Goal: Task Accomplishment & Management: Use online tool/utility

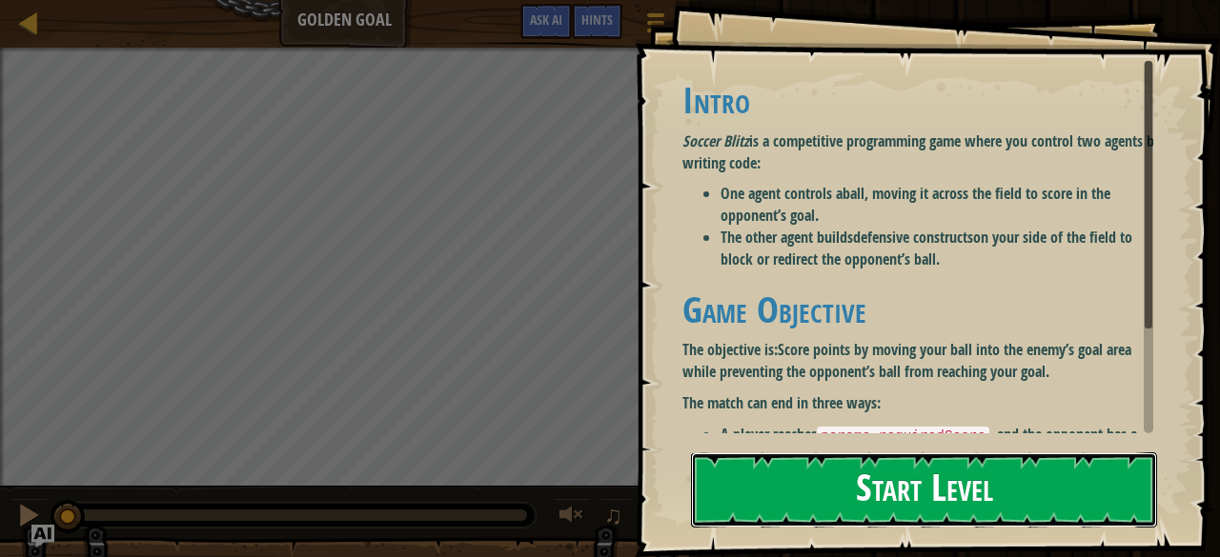
click at [884, 517] on button "Start Level" at bounding box center [924, 490] width 466 height 75
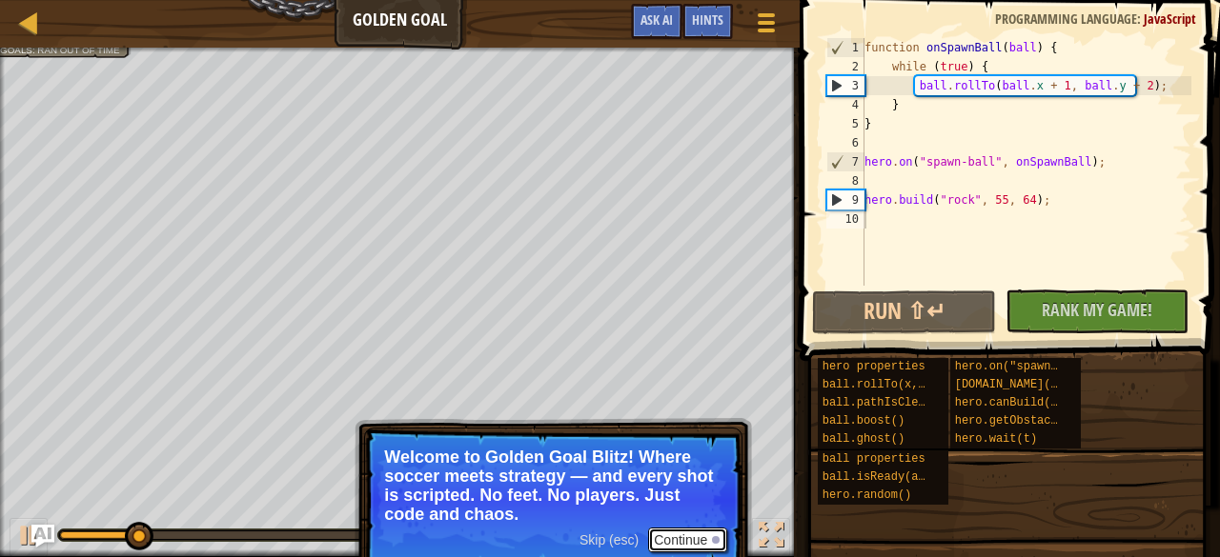
click at [690, 540] on button "Continue" at bounding box center [687, 540] width 79 height 25
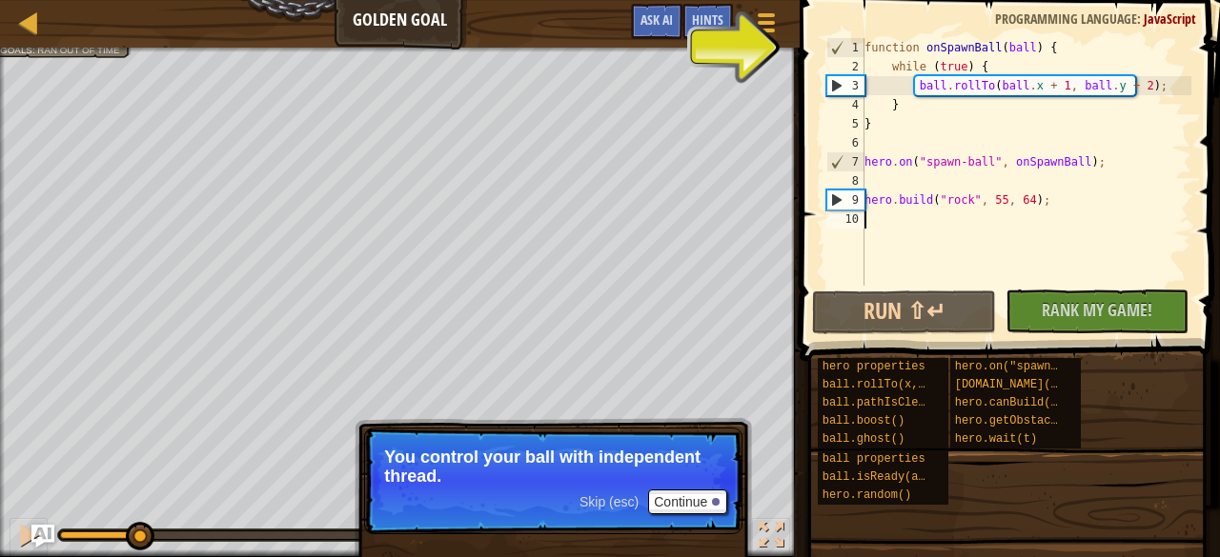
click at [844, 177] on div "8" at bounding box center [845, 180] width 38 height 19
type textarea "[DOMAIN_NAME]("rock", 55, 64);"
click at [927, 201] on div "function onSpawnBall ( ball ) { while ( true ) { ball . rollTo ( ball . x + 1 ,…" at bounding box center [1025, 181] width 331 height 286
type textarea "[DOMAIN_NAME]("rock", 55, 64);"
click at [698, 500] on button "Continue" at bounding box center [687, 502] width 79 height 25
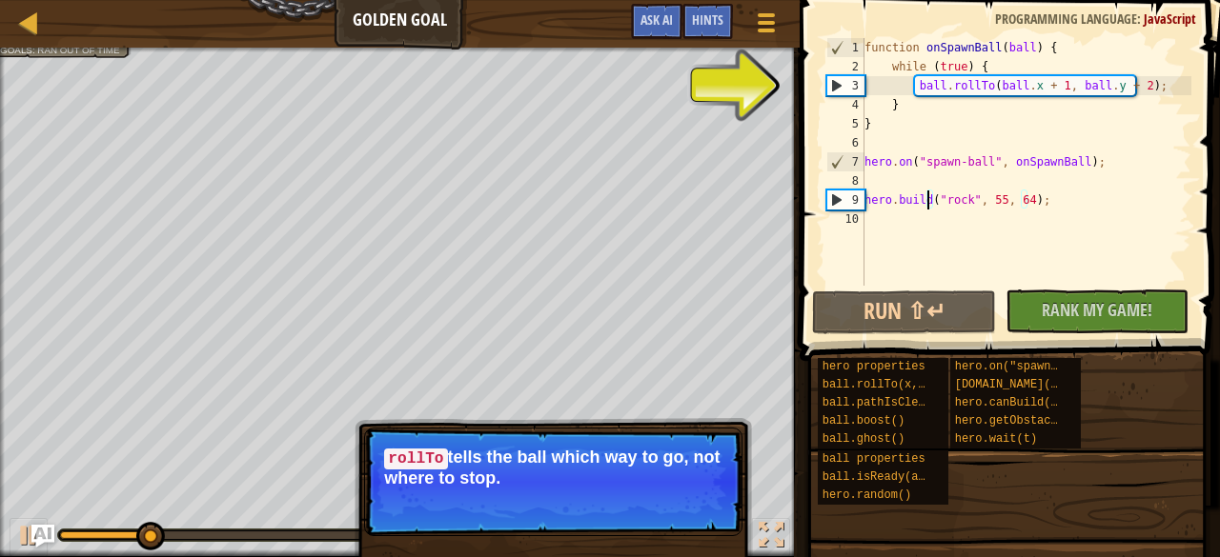
click at [690, 496] on button "Continue" at bounding box center [687, 504] width 79 height 25
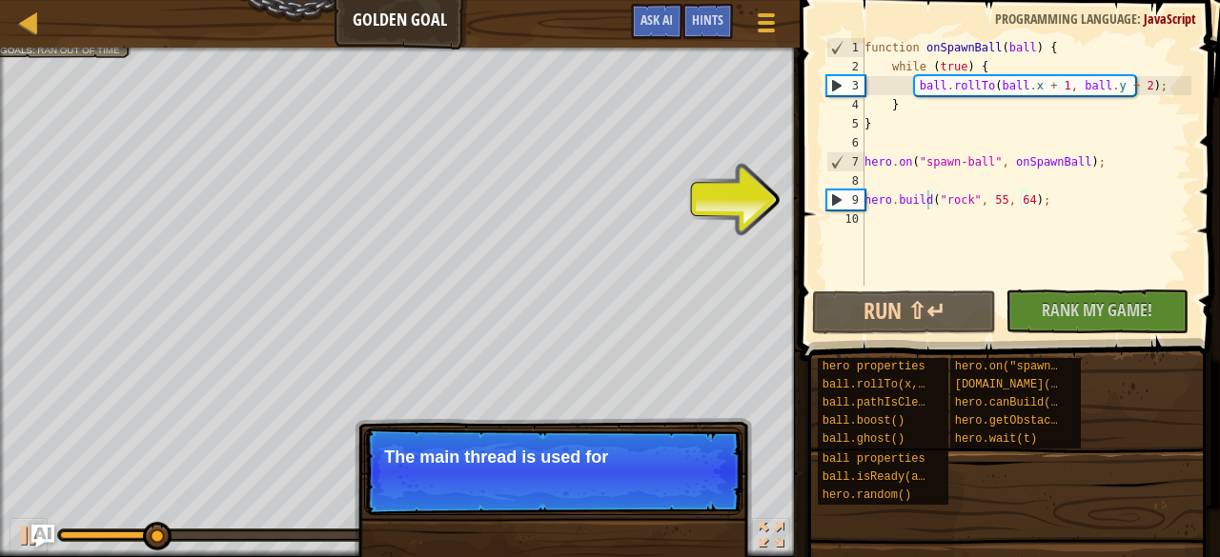
click at [694, 499] on p "Skip (esc) Continue The main thread is used for" at bounding box center [553, 472] width 378 height 88
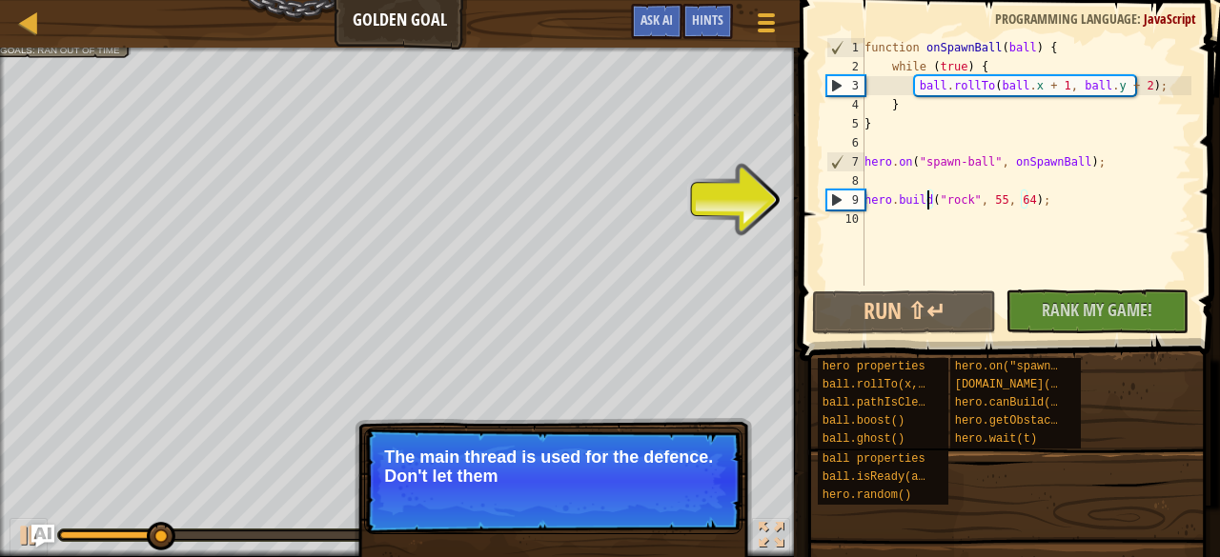
click at [694, 499] on p "Skip (esc) Continue The main thread is used for the defence. Don't let them" at bounding box center [553, 481] width 378 height 107
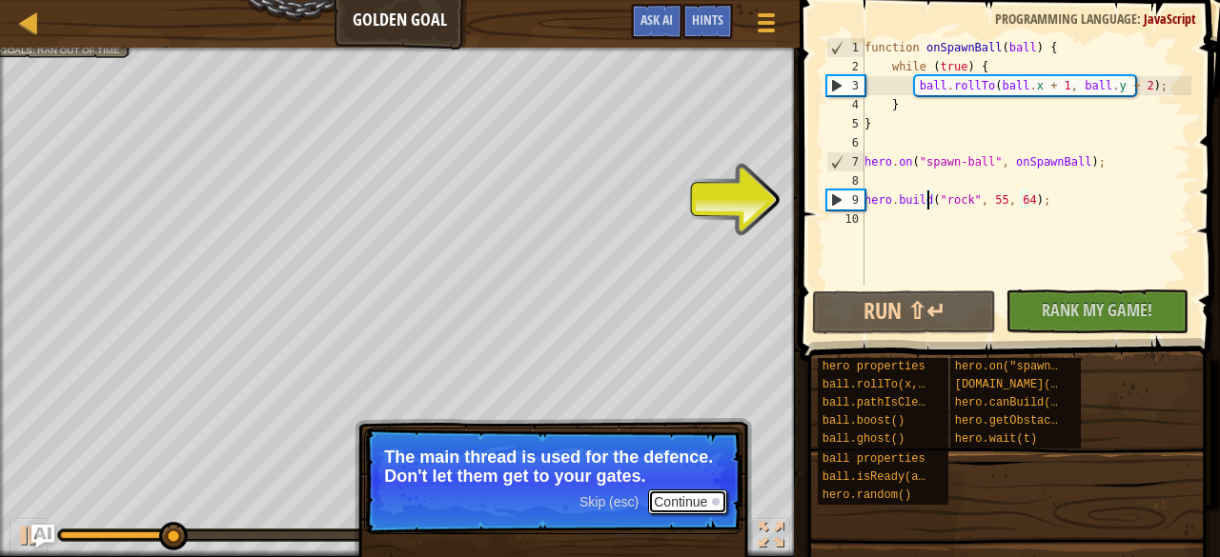
click at [694, 499] on button "Continue" at bounding box center [687, 502] width 79 height 25
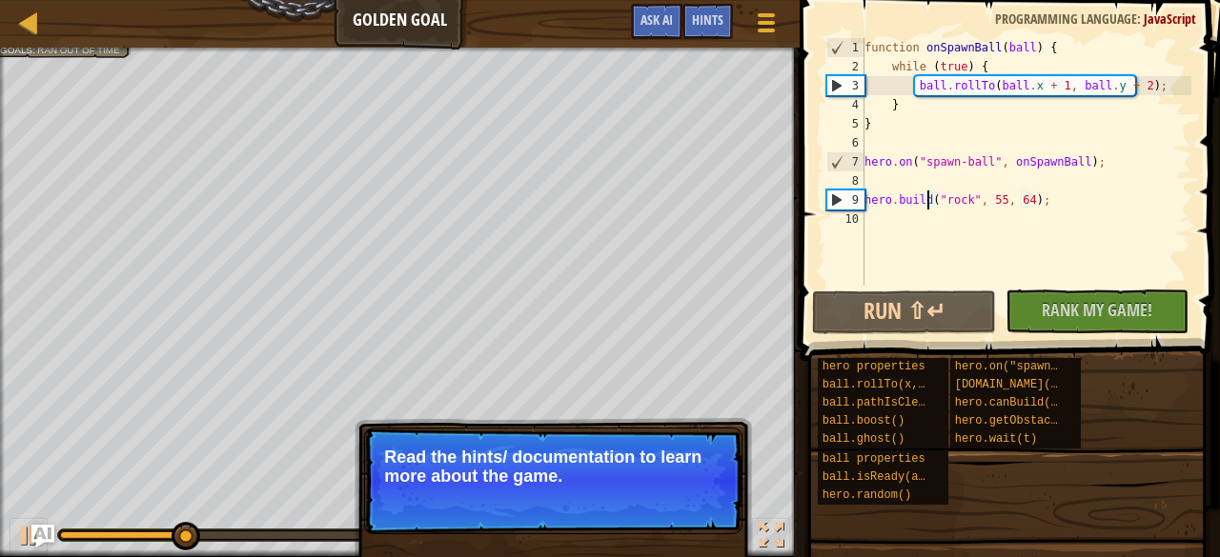
click at [694, 499] on button "Continue" at bounding box center [687, 502] width 79 height 25
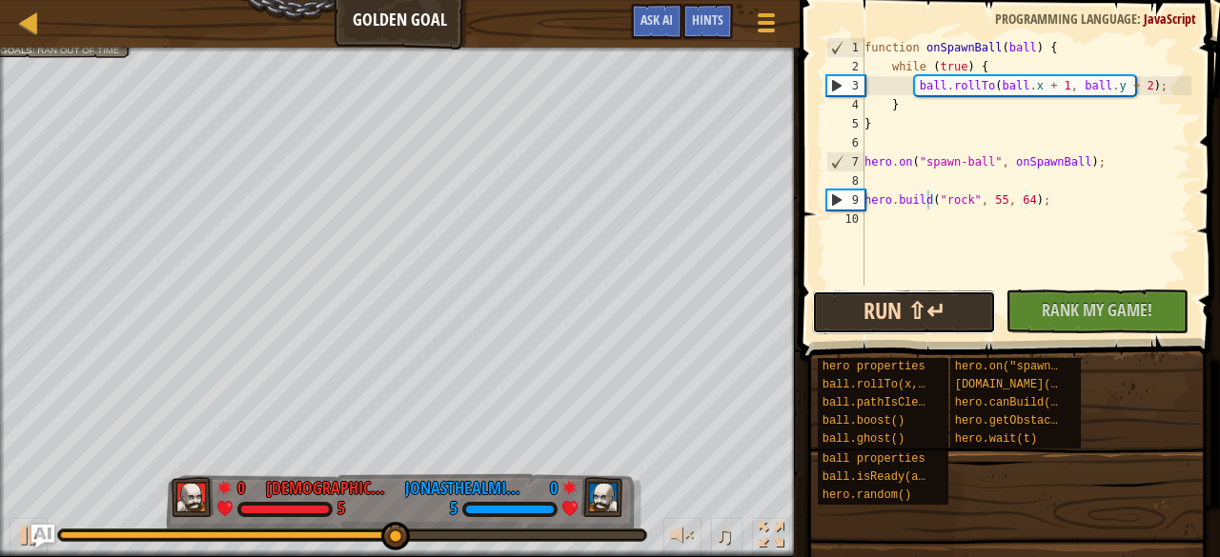
click at [934, 314] on button "Run ⇧↵" at bounding box center [903, 313] width 183 height 44
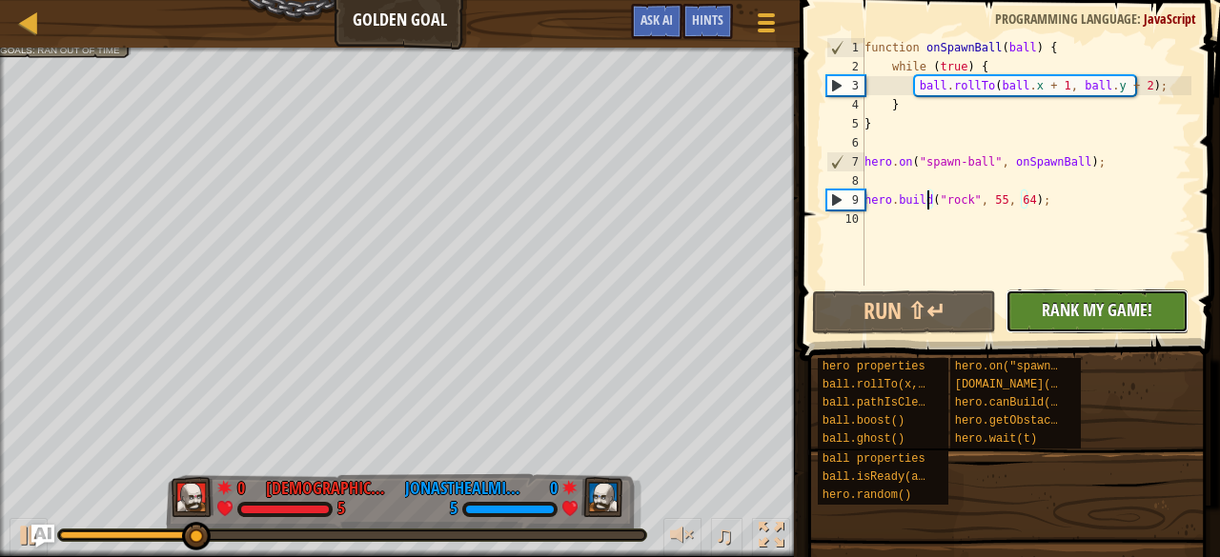
click at [1050, 311] on div "No New Code to Rank Rank My Game! Submitting... Submitted for Ranking Failed to…" at bounding box center [1087, 312] width 183 height 44
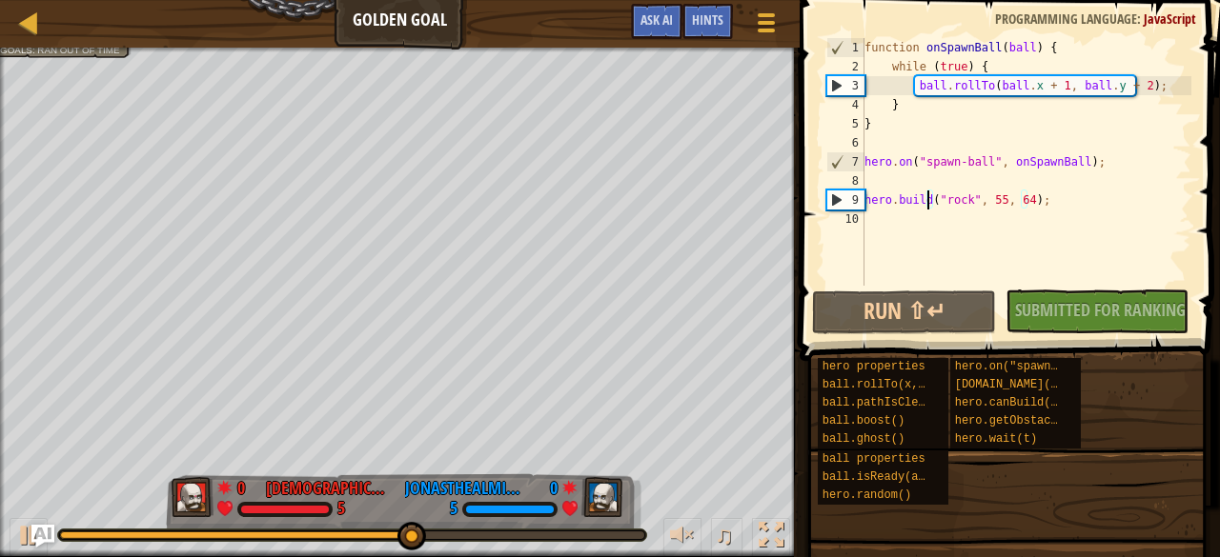
click at [873, 213] on div "function onSpawnBall ( ball ) { while ( true ) { ball . rollTo ( ball . x + 1 ,…" at bounding box center [1025, 181] width 331 height 286
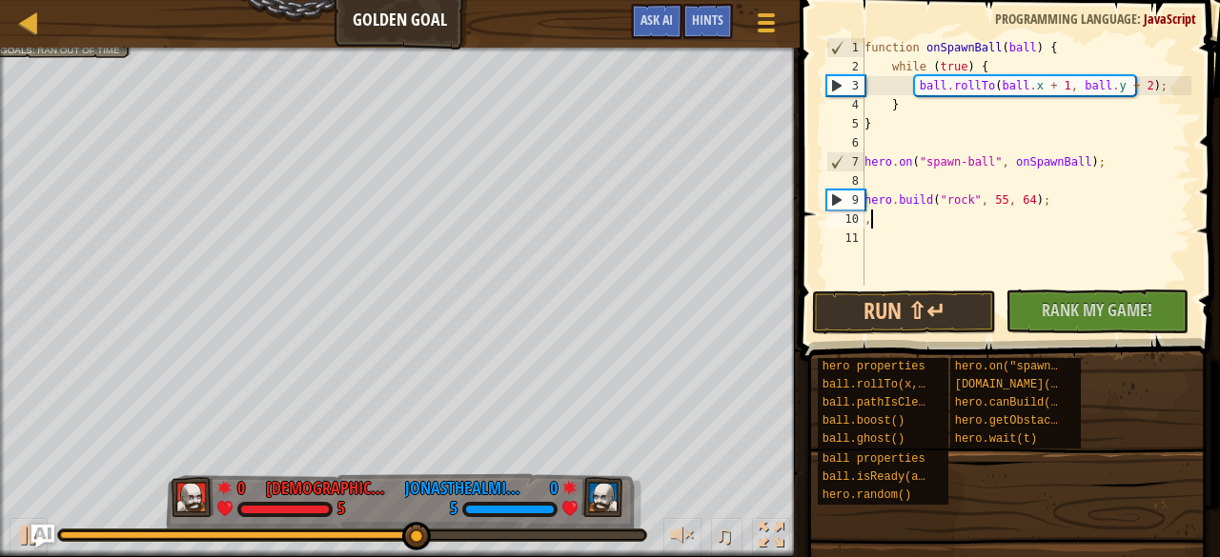
type textarea ","
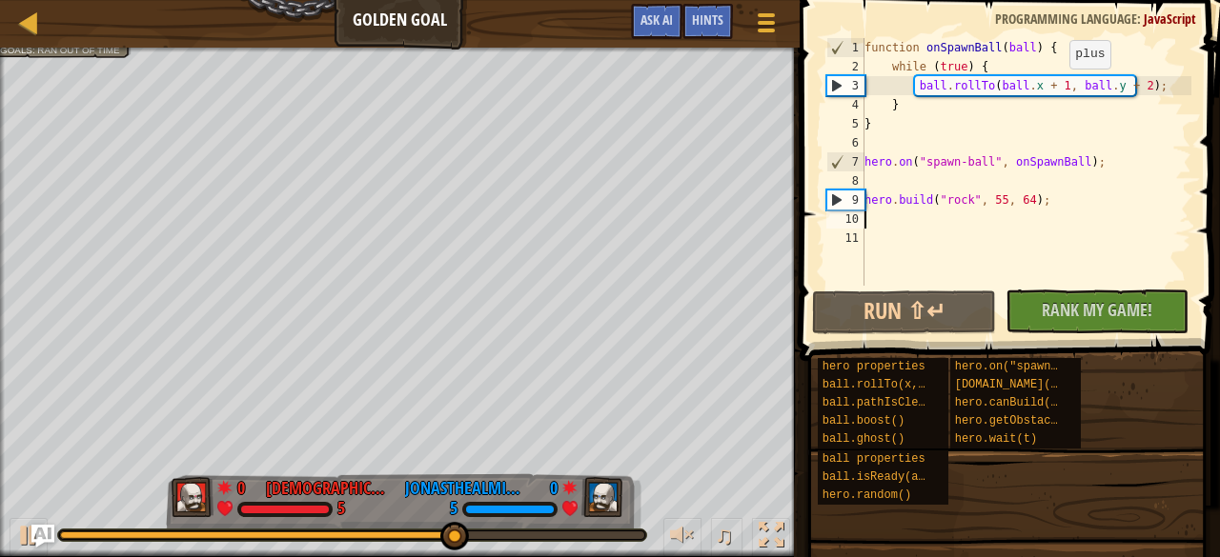
click at [1059, 88] on div "function onSpawnBall ( ball ) { while ( true ) { ball . rollTo ( ball . x + 1 ,…" at bounding box center [1025, 181] width 331 height 286
click at [1050, 110] on div "function onSpawnBall ( ball ) { while ( true ) { ball . rollTo ( ball . x + 1 ,…" at bounding box center [1025, 181] width 331 height 286
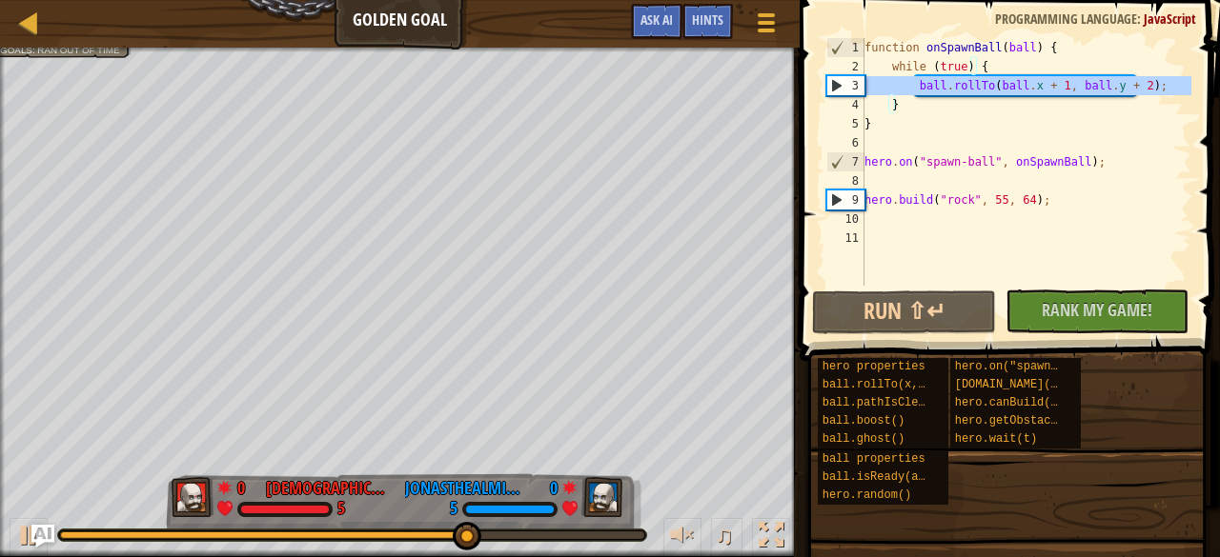
click at [845, 79] on div "3" at bounding box center [845, 85] width 37 height 19
click at [838, 84] on div "3" at bounding box center [845, 85] width 37 height 19
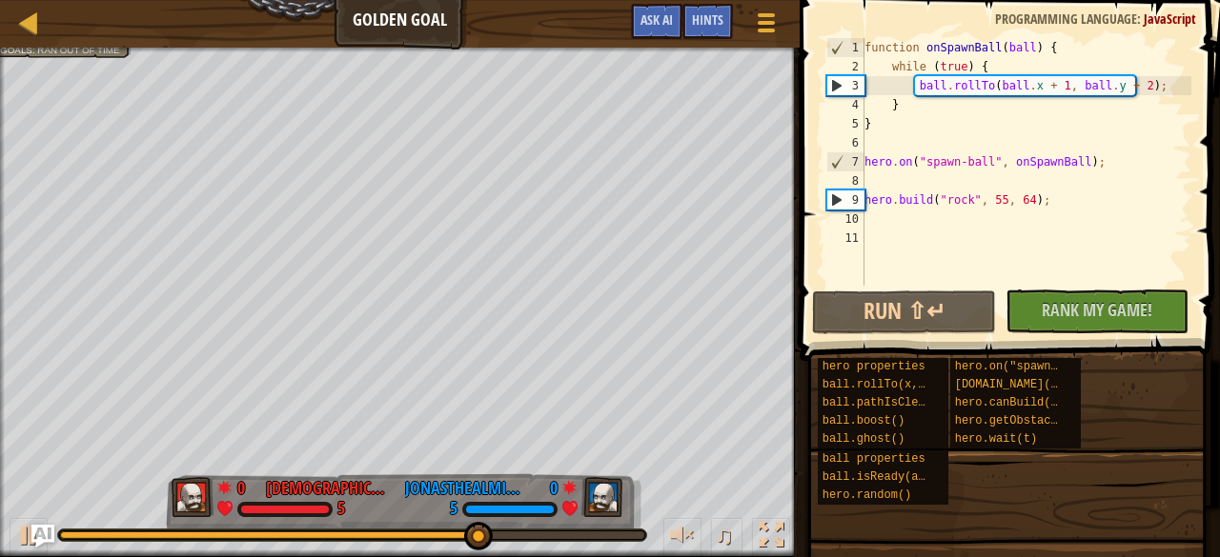
click at [833, 203] on div "9" at bounding box center [845, 200] width 37 height 19
click at [1041, 199] on div "function onSpawnBall ( ball ) { while ( true ) { ball . rollTo ( ball . x + 1 ,…" at bounding box center [1025, 181] width 331 height 286
click at [683, 537] on div at bounding box center [682, 535] width 25 height 25
drag, startPoint x: 637, startPoint y: 536, endPoint x: 658, endPoint y: 534, distance: 21.2
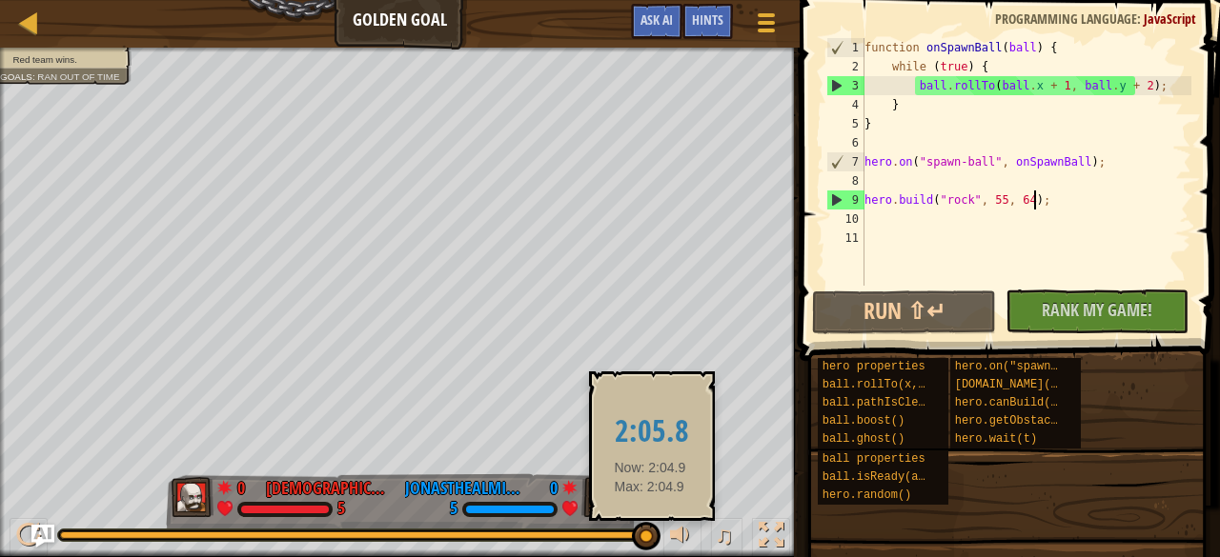
drag, startPoint x: 63, startPoint y: 528, endPoint x: 658, endPoint y: 539, distance: 595.6
click at [658, 539] on div "♫" at bounding box center [399, 530] width 799 height 57
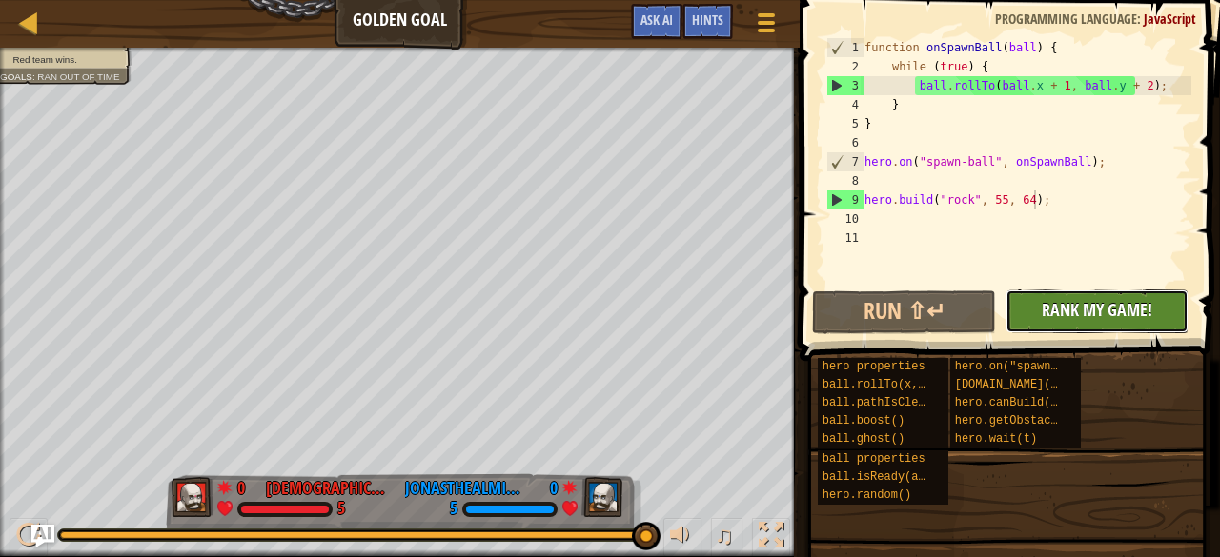
click at [1065, 306] on span "Rank My Game!" at bounding box center [1096, 310] width 111 height 24
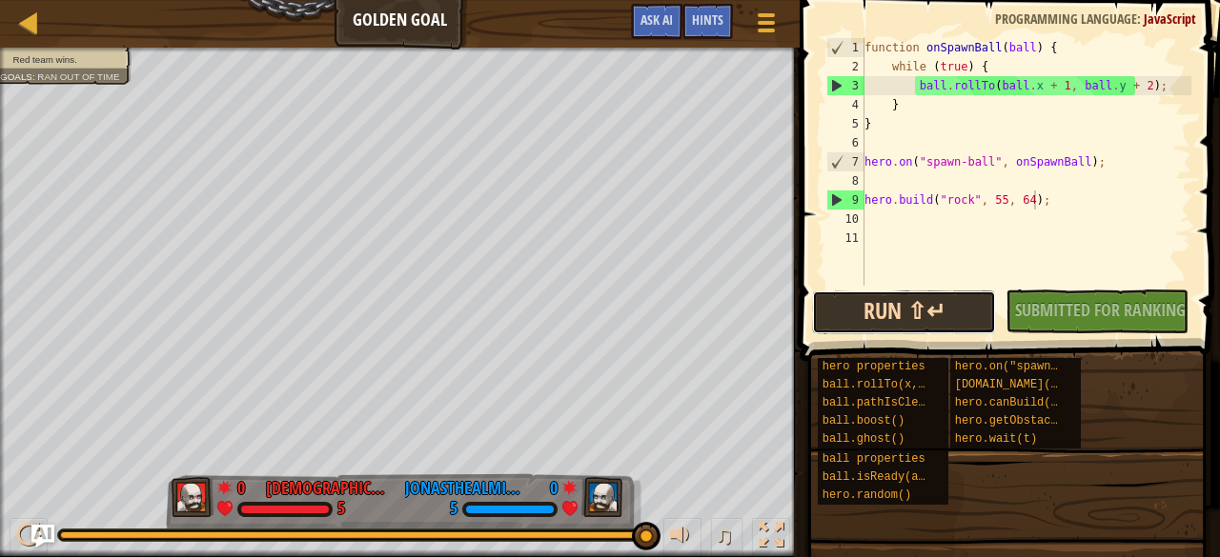
click at [932, 323] on button "Run ⇧↵" at bounding box center [903, 313] width 183 height 44
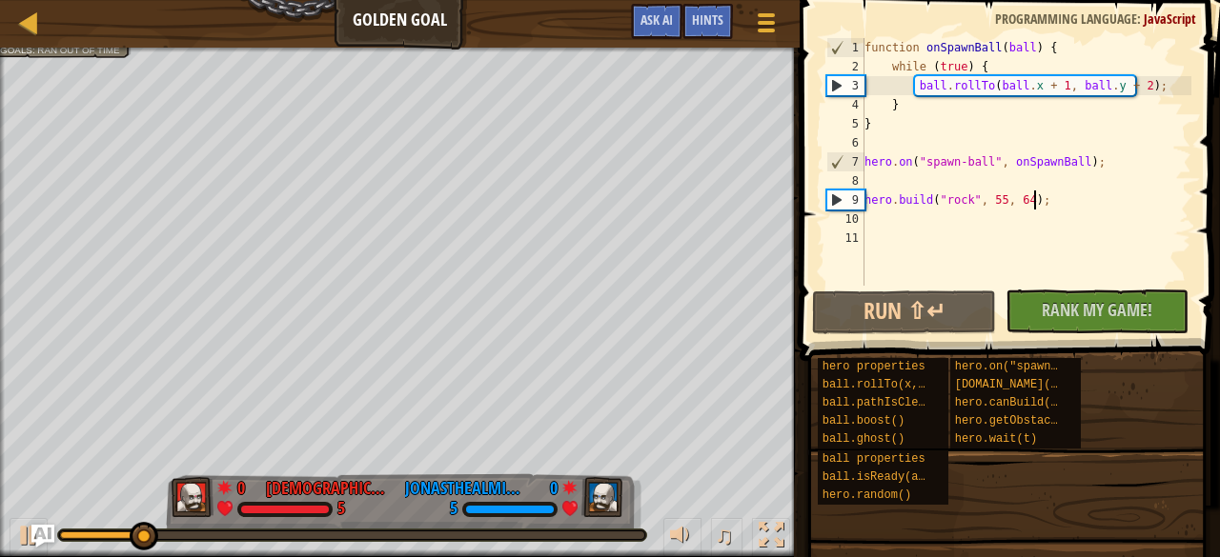
click at [998, 115] on div "function onSpawnBall ( ball ) { while ( true ) { ball . rollTo ( ball . x + 1 ,…" at bounding box center [1025, 181] width 331 height 286
click at [1052, 90] on div "function onSpawnBall ( ball ) { while ( true ) { ball . rollTo ( ball . x + 1 ,…" at bounding box center [1025, 181] width 331 height 286
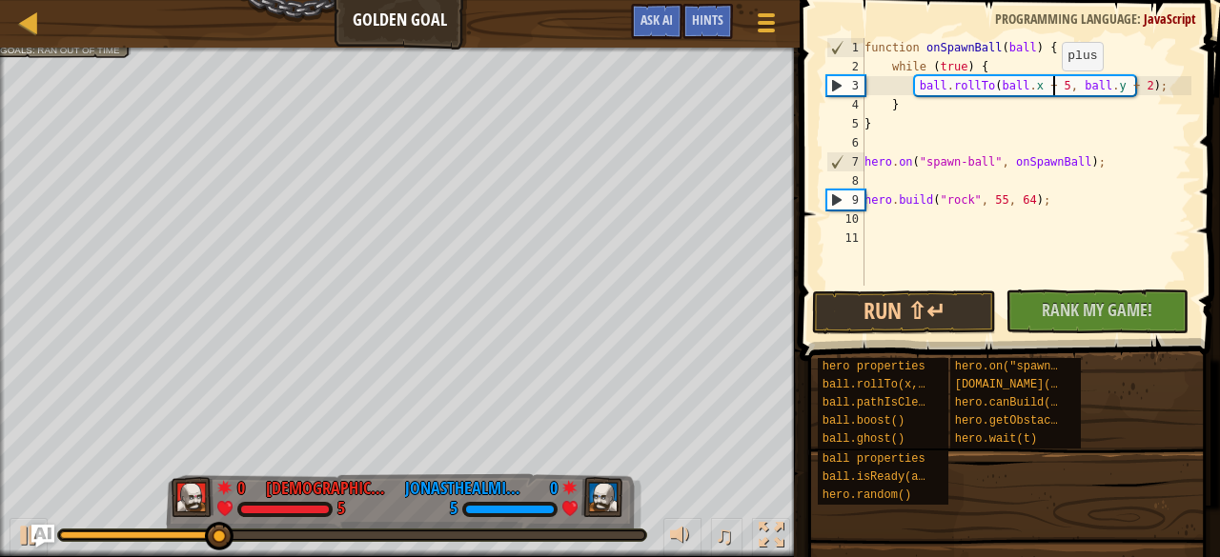
scroll to position [9, 15]
click at [1131, 84] on div "function onSpawnBall ( ball ) { while ( true ) { ball . rollTo ( ball . x + 5 ,…" at bounding box center [1025, 181] width 331 height 286
click at [997, 201] on div "function onSpawnBall ( ball ) { while ( true ) { ball . rollTo ( ball . x + 5 ,…" at bounding box center [1025, 181] width 331 height 286
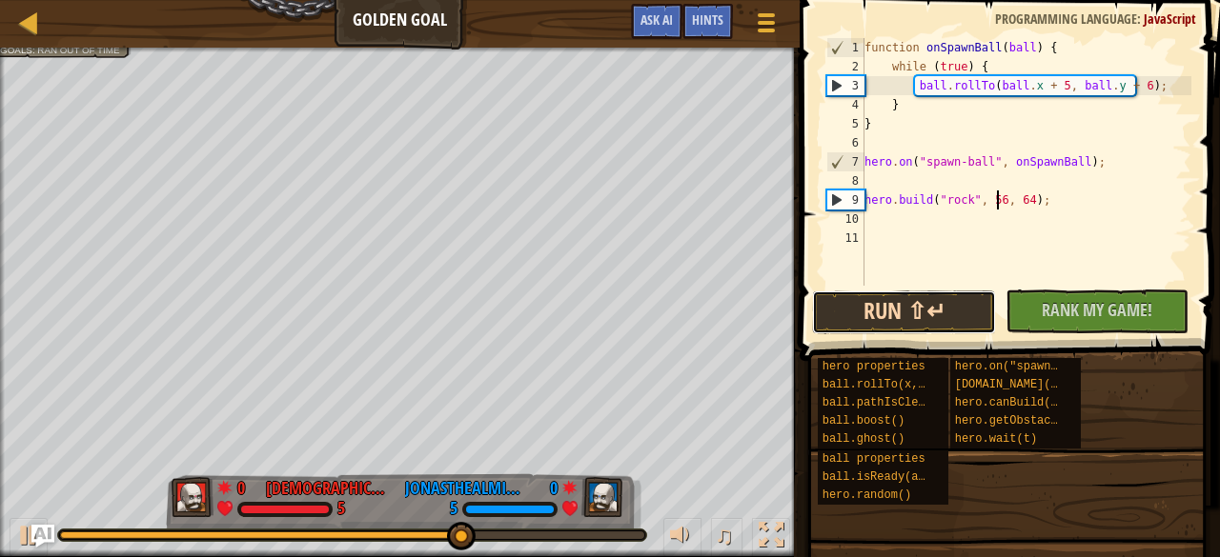
click at [928, 313] on button "Run ⇧↵" at bounding box center [903, 313] width 183 height 44
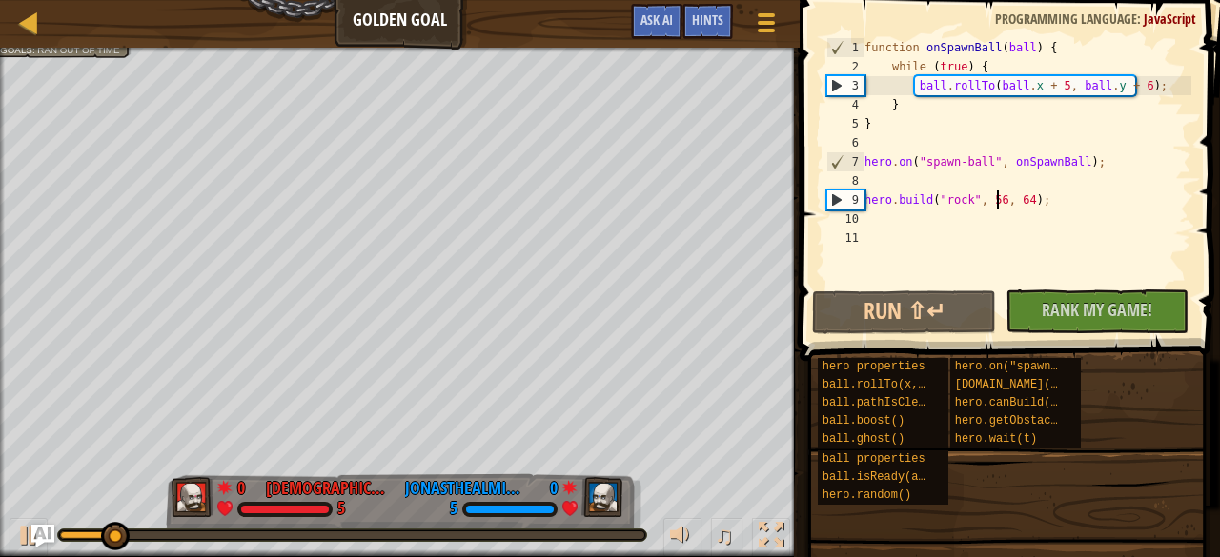
click at [1054, 194] on div "function onSpawnBall ( ball ) { while ( true ) { ball . rollTo ( ball . x + 5 ,…" at bounding box center [1025, 181] width 331 height 286
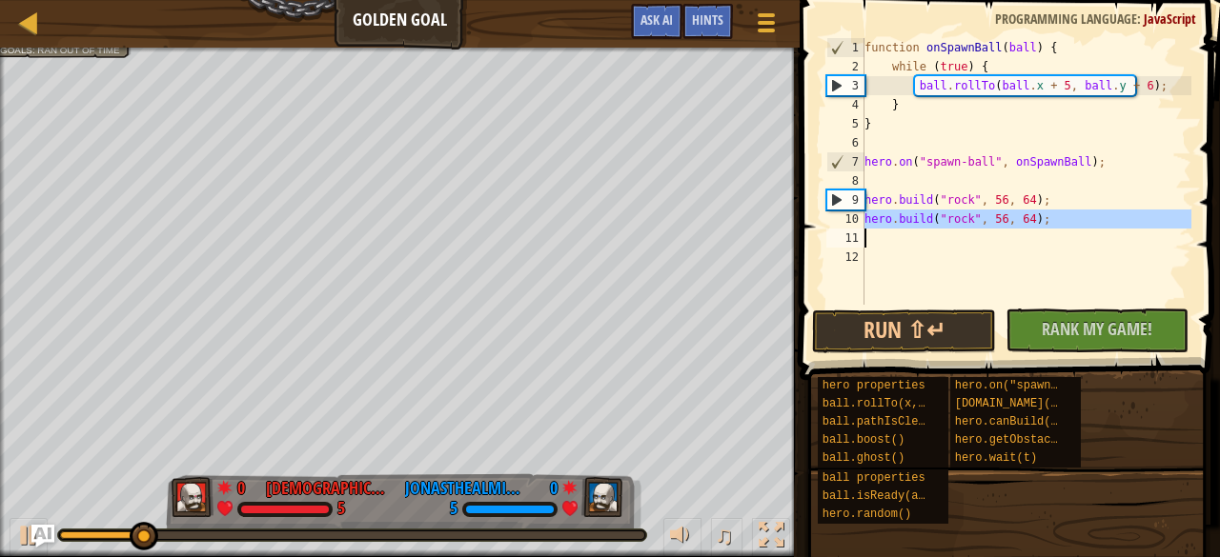
click at [993, 219] on div "function onSpawnBall ( ball ) { while ( true ) { ball . rollTo ( ball . x + 5 ,…" at bounding box center [1025, 171] width 331 height 267
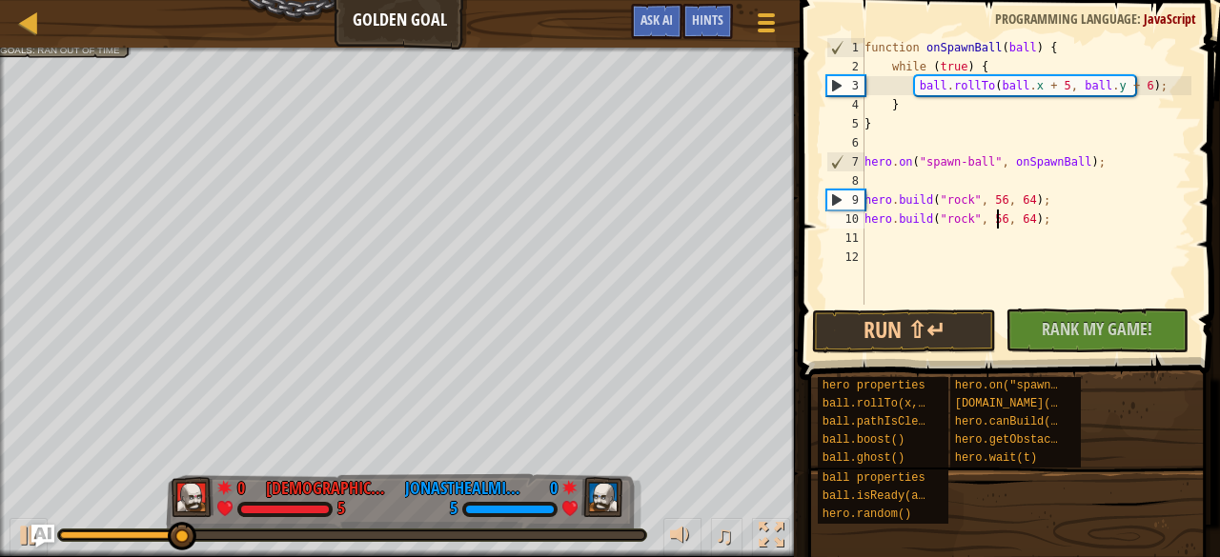
click at [997, 222] on div "function onSpawnBall ( ball ) { while ( true ) { ball . rollTo ( ball . x + 5 ,…" at bounding box center [1025, 190] width 331 height 305
click at [1025, 224] on div "function onSpawnBall ( ball ) { while ( true ) { ball . rollTo ( ball . x + 5 ,…" at bounding box center [1025, 190] width 331 height 305
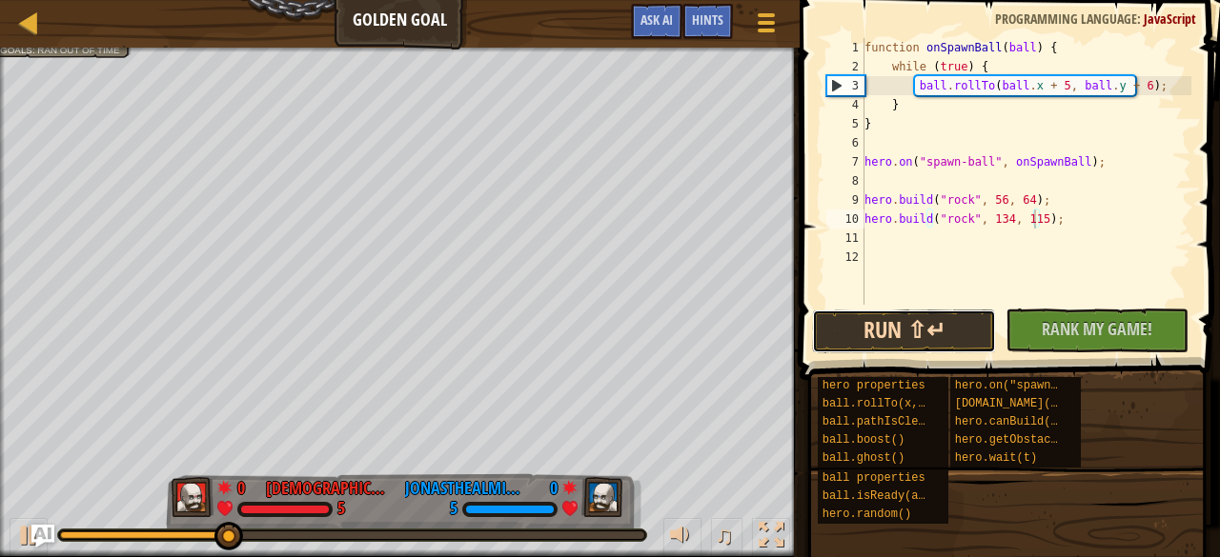
click at [931, 331] on button "Run ⇧↵" at bounding box center [903, 332] width 183 height 44
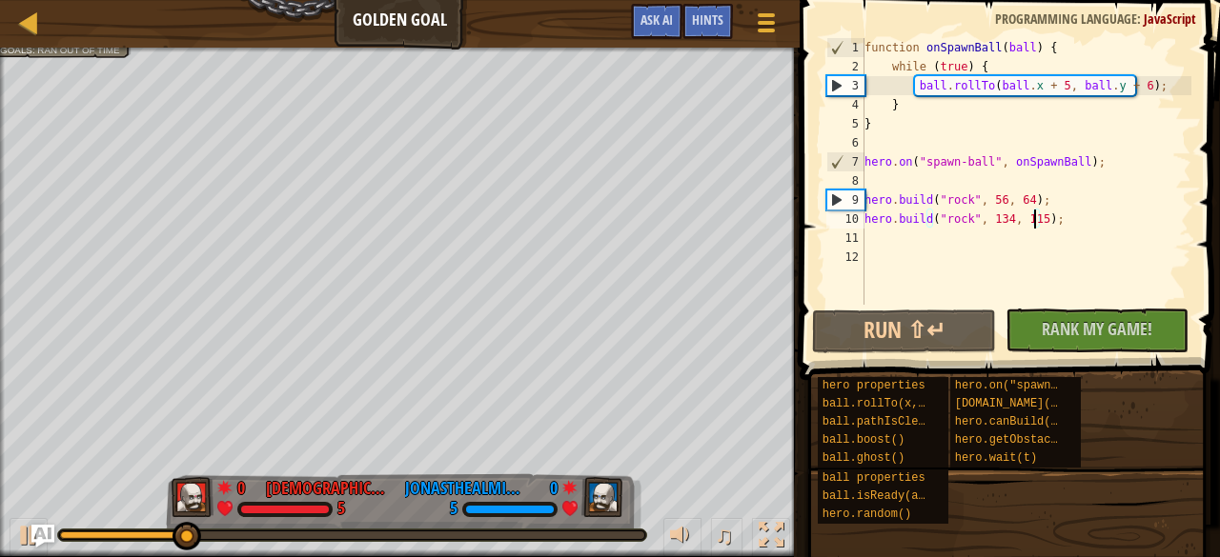
click at [1015, 200] on div "function onSpawnBall ( ball ) { while ( true ) { ball . rollTo ( ball . x + 5 ,…" at bounding box center [1025, 190] width 331 height 305
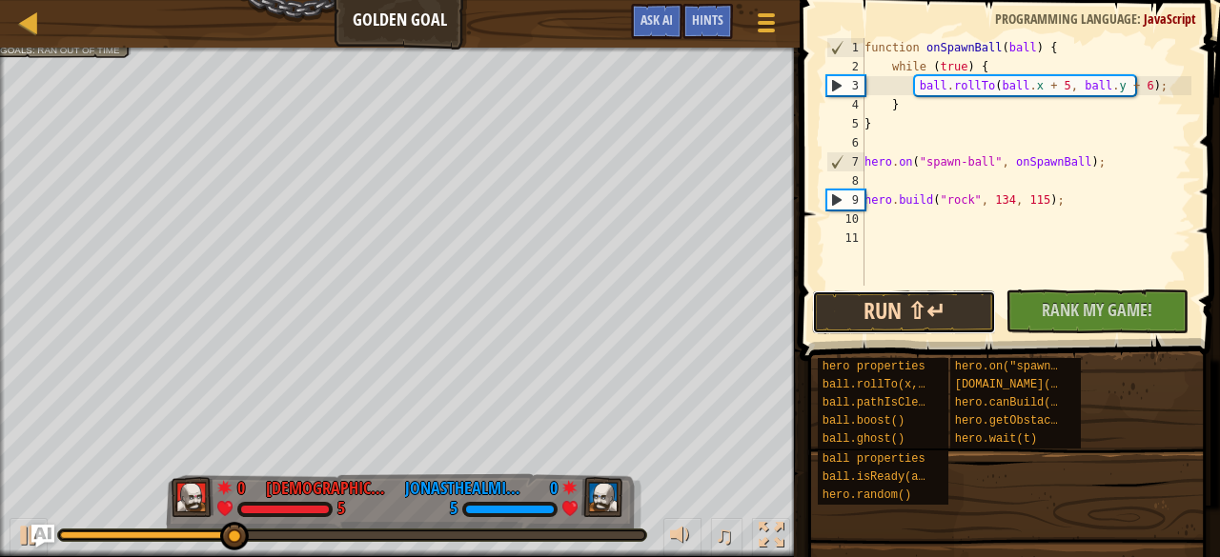
click at [951, 310] on button "Run ⇧↵" at bounding box center [903, 313] width 183 height 44
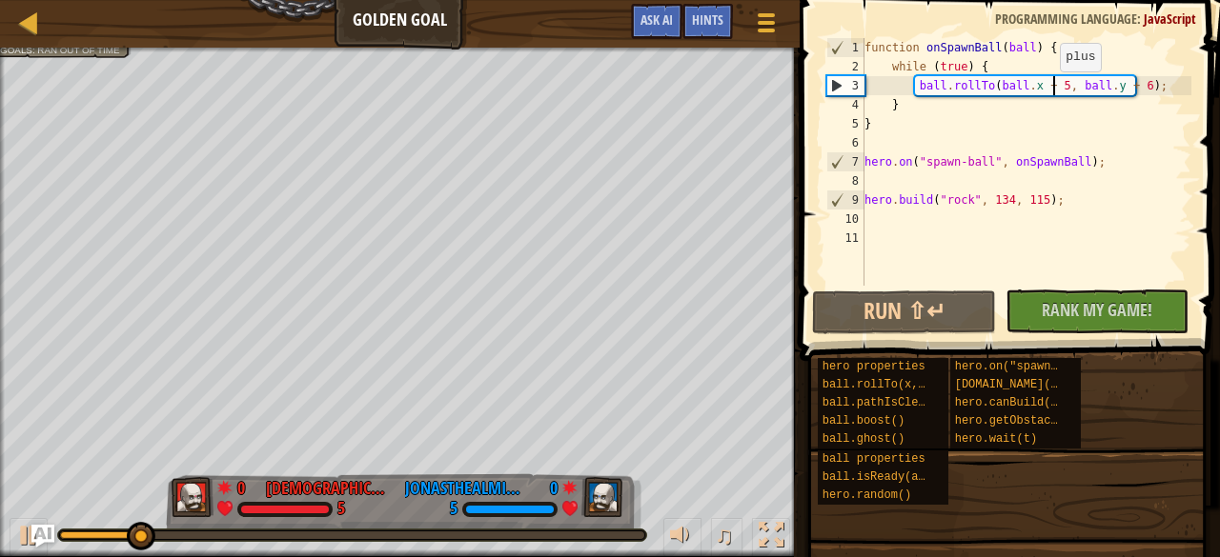
click at [1050, 91] on div "function onSpawnBall ( ball ) { while ( true ) { ball . rollTo ( ball . x + 5 ,…" at bounding box center [1025, 181] width 331 height 286
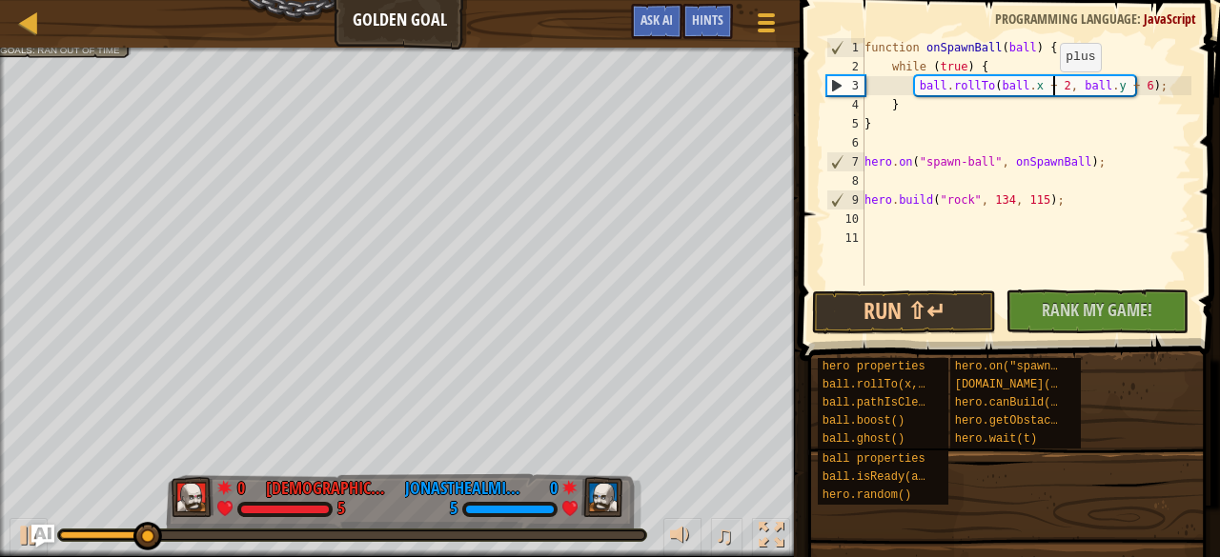
scroll to position [9, 15]
click at [1127, 88] on div "function onSpawnBall ( ball ) { while ( true ) { ball . rollTo ( ball . x + 2 ,…" at bounding box center [1025, 181] width 331 height 286
click at [999, 203] on div "function onSpawnBall ( ball ) { while ( true ) { ball . rollTo ( ball . x + 2 ,…" at bounding box center [1025, 181] width 331 height 286
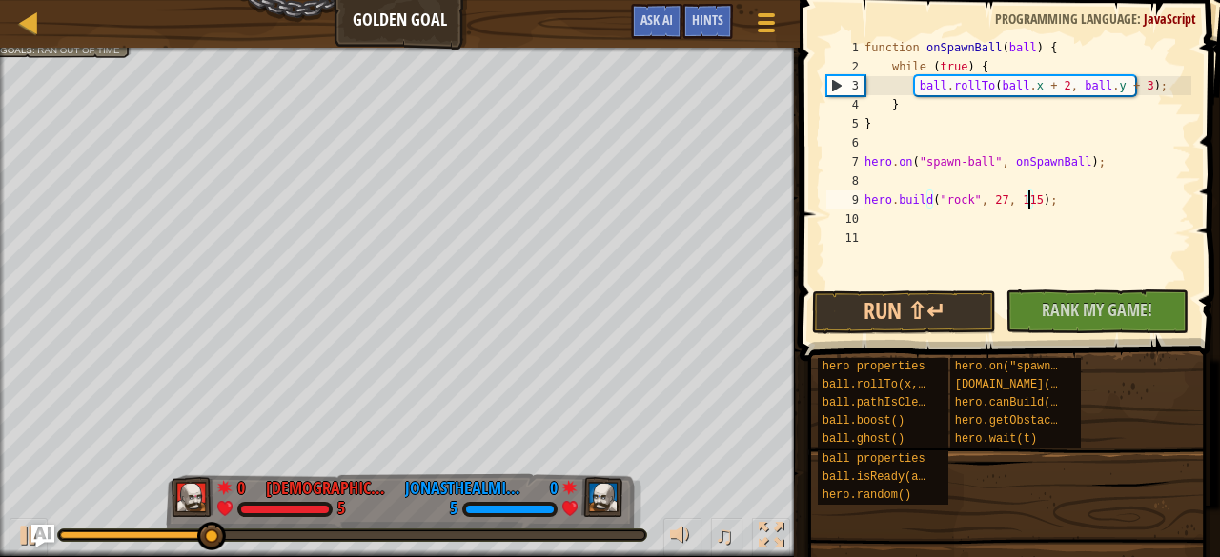
click at [1025, 203] on div "function onSpawnBall ( ball ) { while ( true ) { ball . rollTo ( ball . x + 2 ,…" at bounding box center [1025, 181] width 331 height 286
click at [897, 310] on button "Run ⇧↵" at bounding box center [903, 313] width 183 height 44
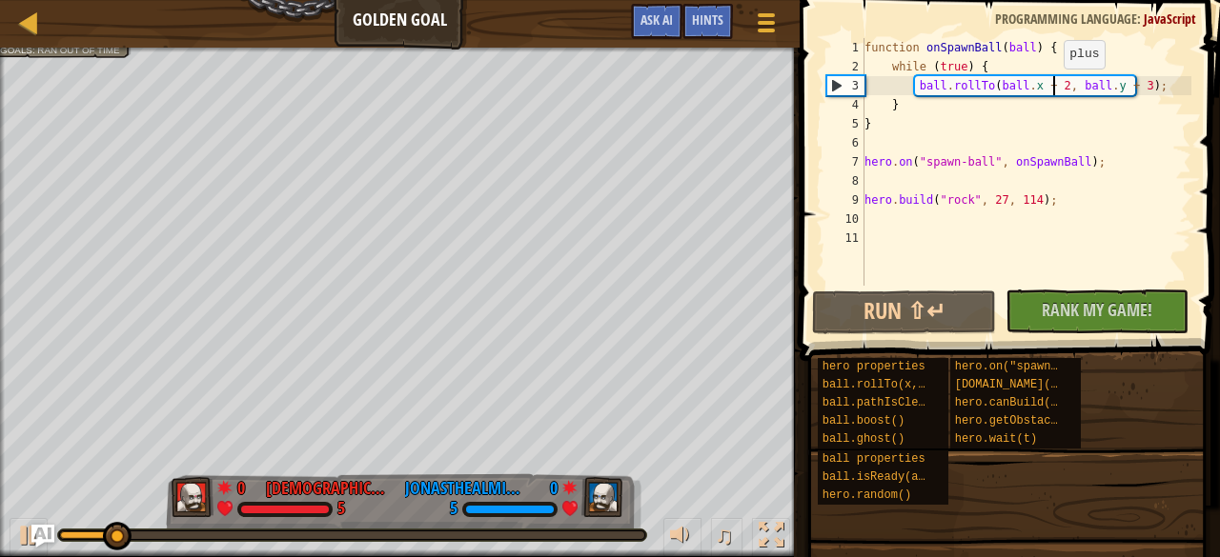
click at [1054, 88] on div "function onSpawnBall ( ball ) { while ( true ) { ball . rollTo ( ball . x + 2 ,…" at bounding box center [1025, 181] width 331 height 286
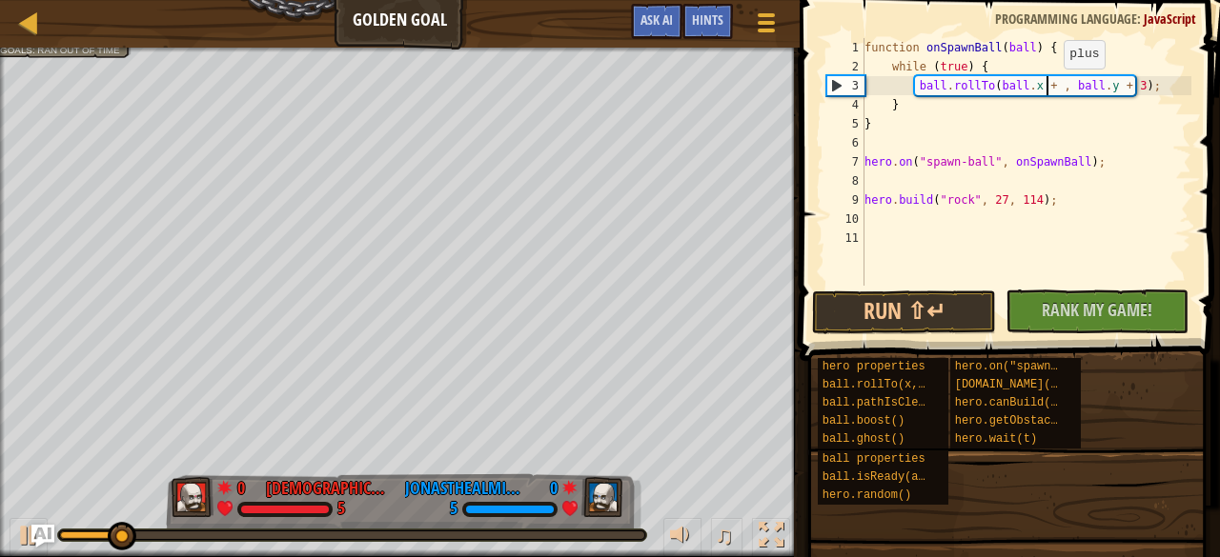
scroll to position [9, 15]
click at [958, 308] on button "Run ⇧↵" at bounding box center [903, 313] width 183 height 44
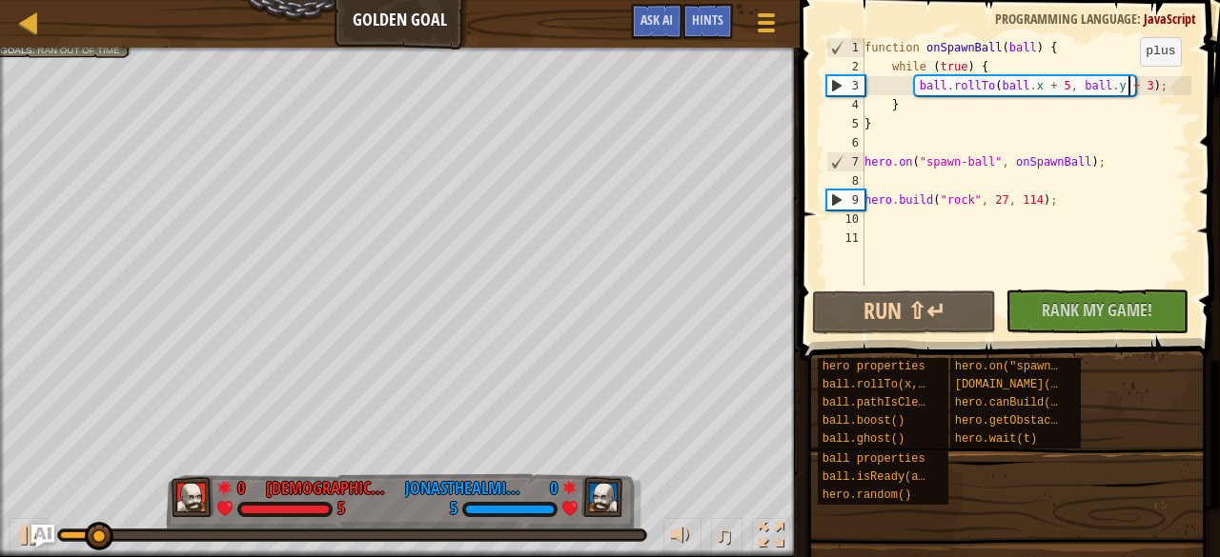
click at [1130, 85] on div "function onSpawnBall ( ball ) { while ( true ) { ball . rollTo ( ball . x + 5 ,…" at bounding box center [1025, 181] width 331 height 286
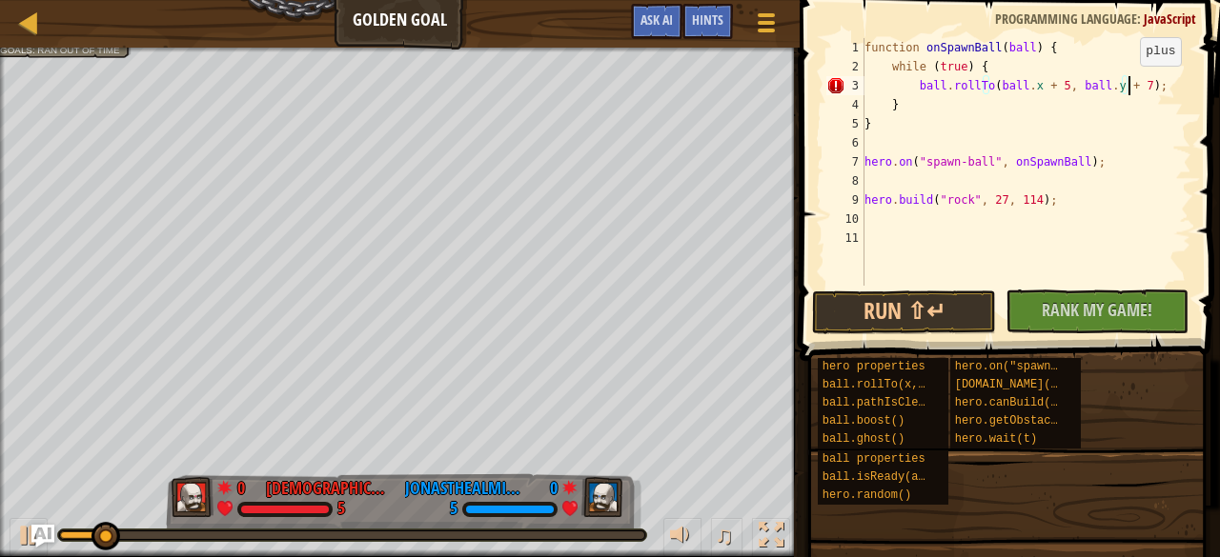
scroll to position [9, 21]
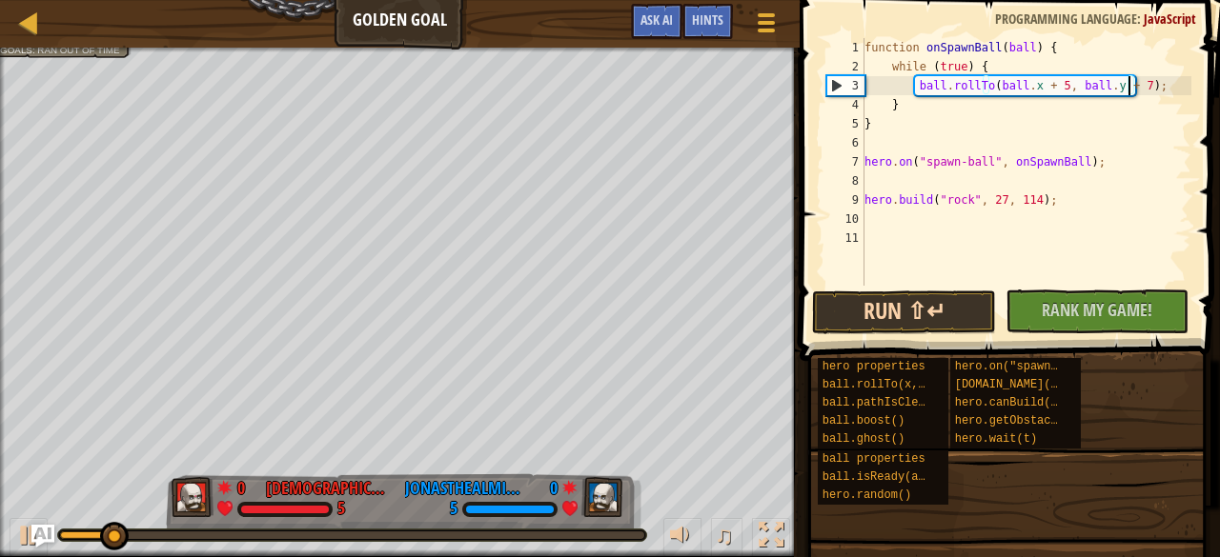
type textarea "ball.rollTo(ball.x + 5, ball.y + 7);"
click at [921, 318] on button "Run ⇧↵" at bounding box center [903, 313] width 183 height 44
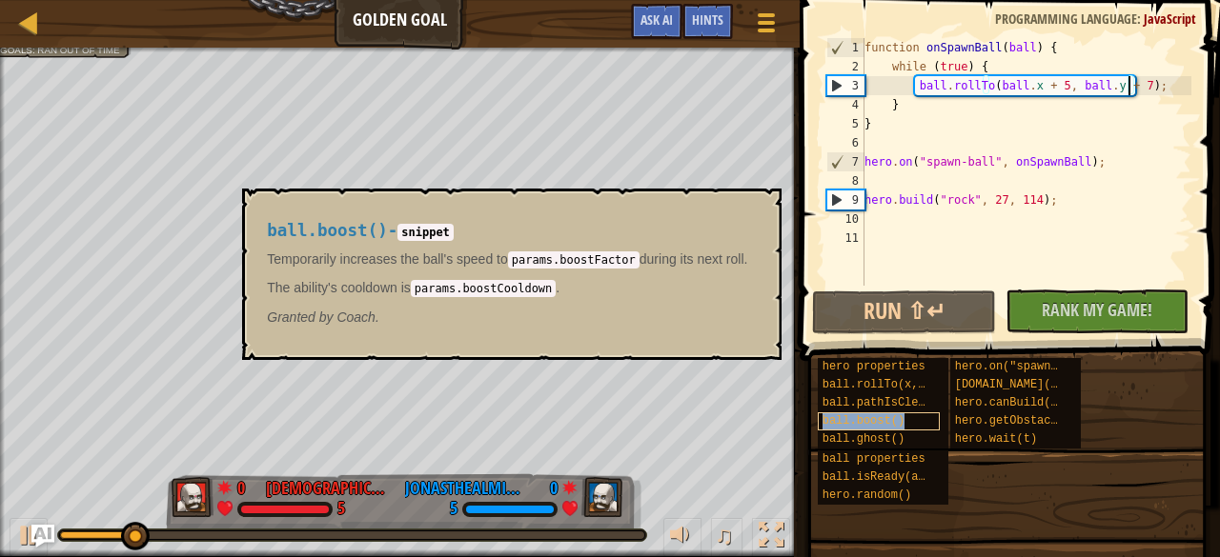
click at [881, 427] on span "ball.boost()" at bounding box center [863, 420] width 82 height 13
click at [889, 445] on span "ball.ghost()" at bounding box center [863, 439] width 82 height 13
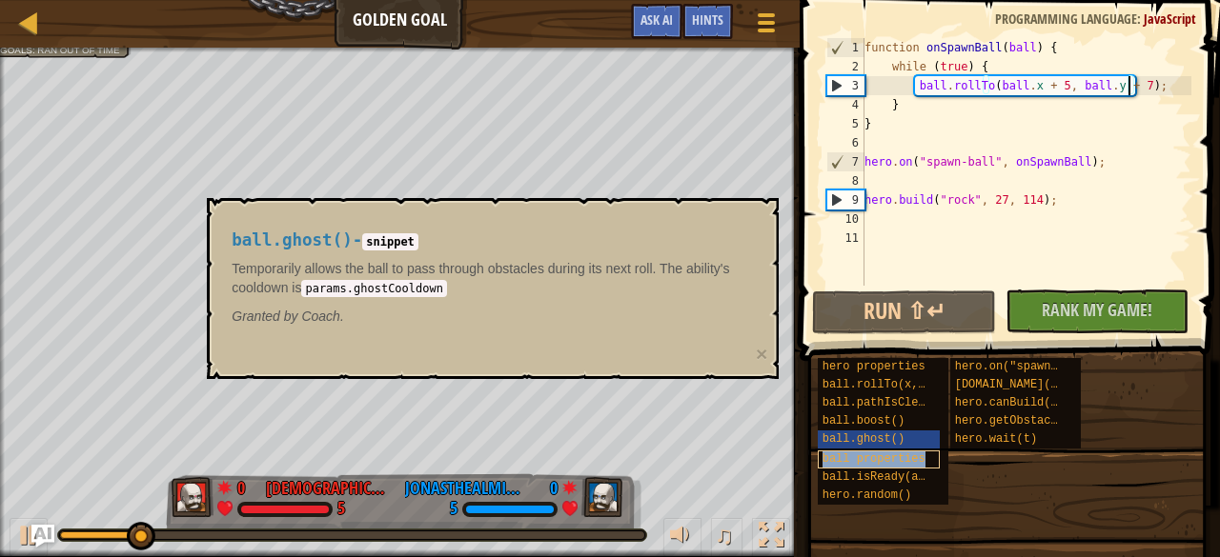
click at [901, 468] on div "ball properties" at bounding box center [878, 460] width 122 height 18
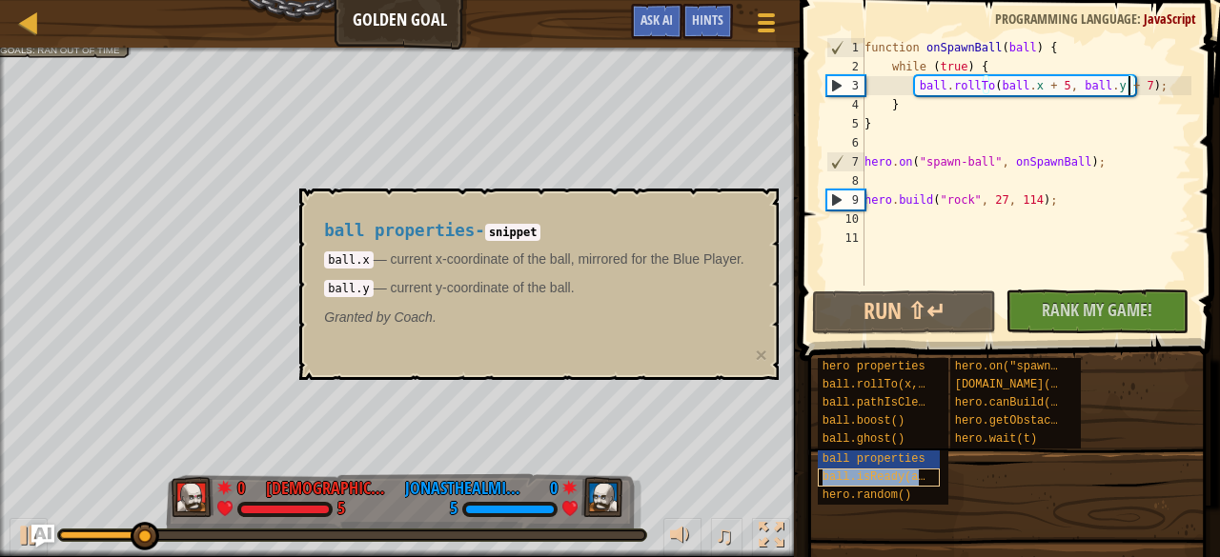
click at [903, 483] on span "ball.isReady(ability)" at bounding box center [894, 477] width 144 height 13
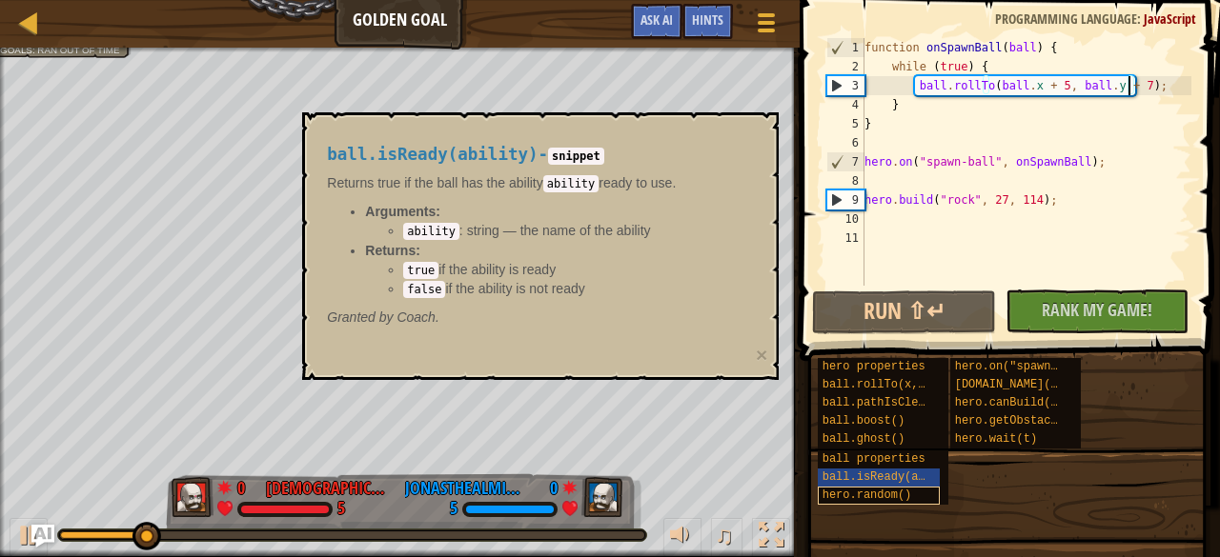
click at [899, 497] on span "hero.random()" at bounding box center [867, 495] width 90 height 13
